Goal: Navigation & Orientation: Find specific page/section

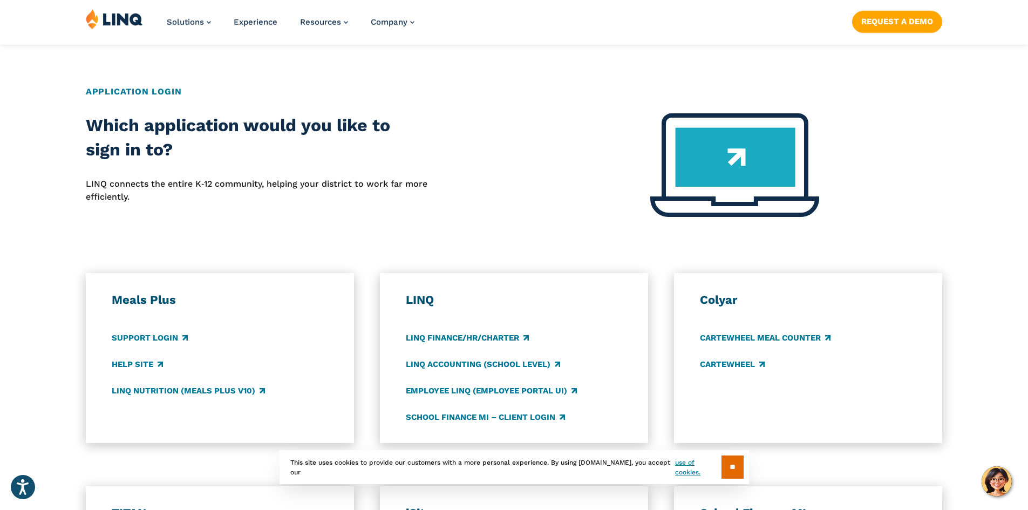
scroll to position [432, 0]
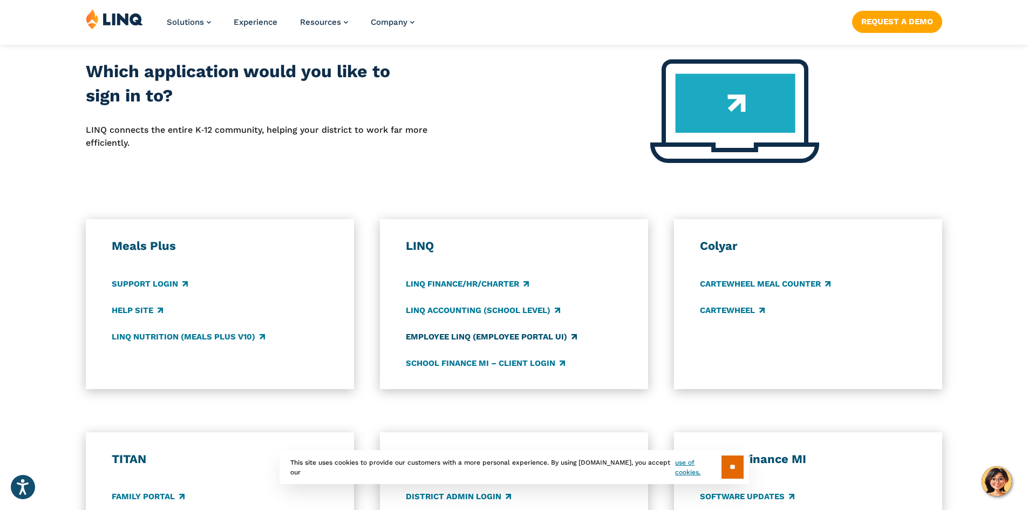
click at [467, 333] on link "Employee LINQ (Employee Portal UI)" at bounding box center [491, 337] width 171 height 12
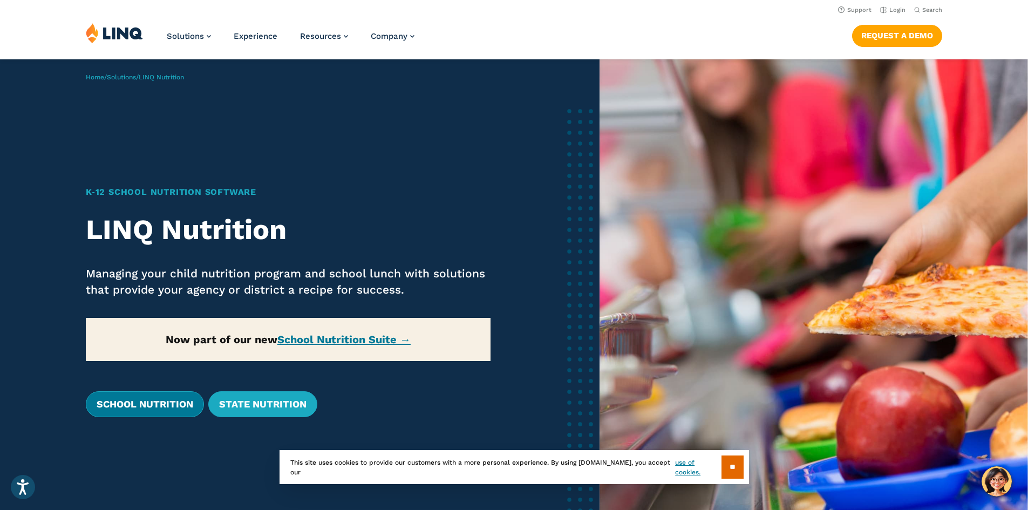
click at [147, 408] on link "School Nutrition" at bounding box center [145, 404] width 118 height 26
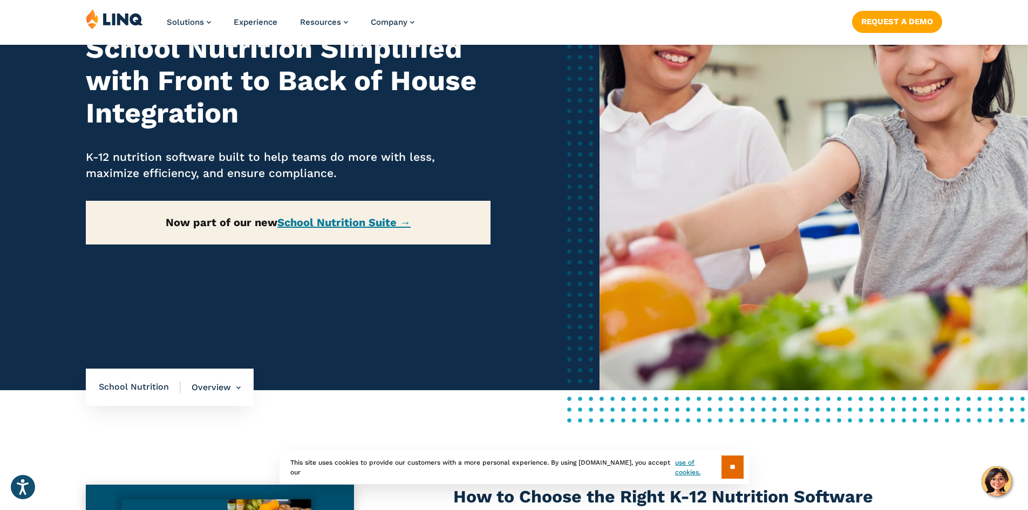
scroll to position [216, 0]
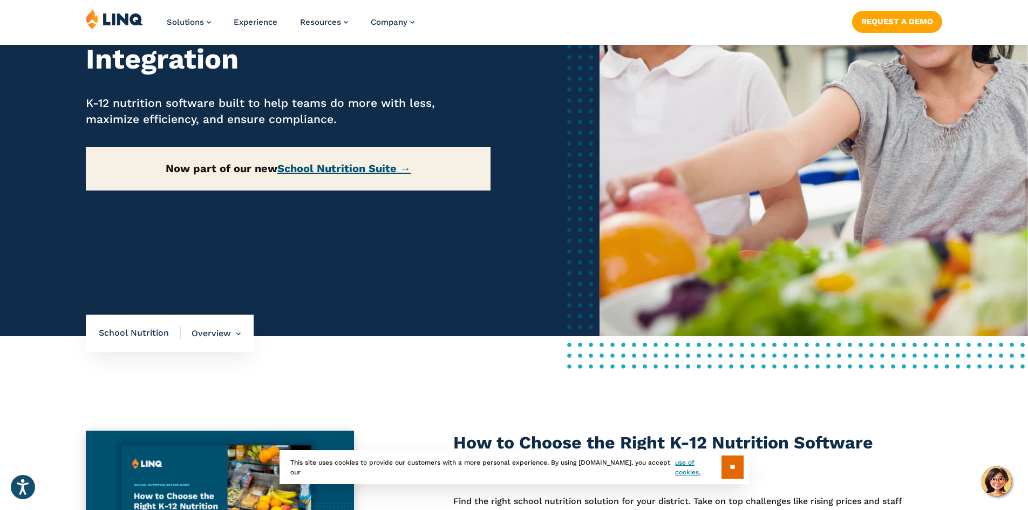
click at [325, 167] on link "School Nutrition Suite →" at bounding box center [343, 168] width 133 height 13
